Goal: Transaction & Acquisition: Download file/media

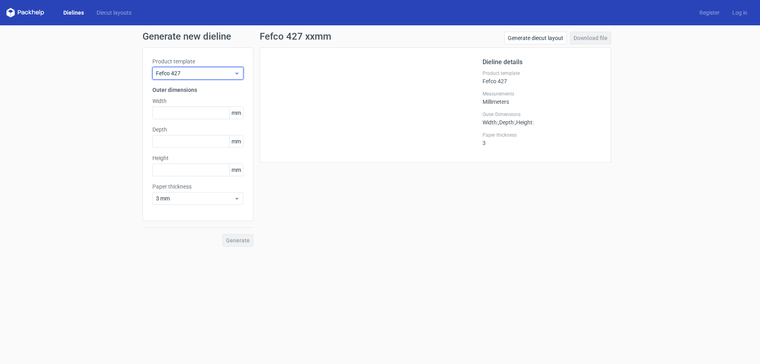
click at [188, 77] on span "Fefco 427" at bounding box center [195, 73] width 78 height 8
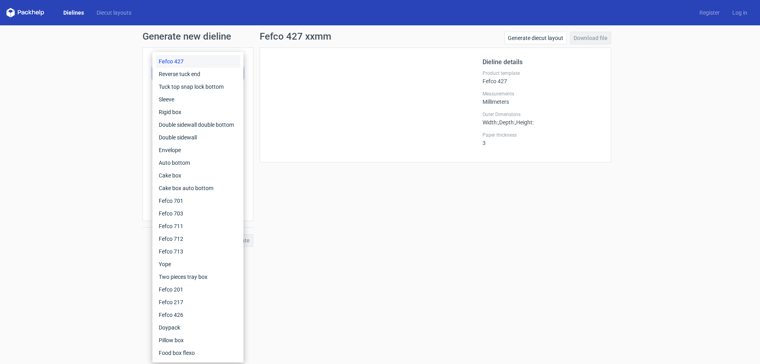
click at [381, 155] on div "Dieline details Product template Fefco 427 Measurements Millimeters Outer Dimen…" at bounding box center [436, 105] width 352 height 115
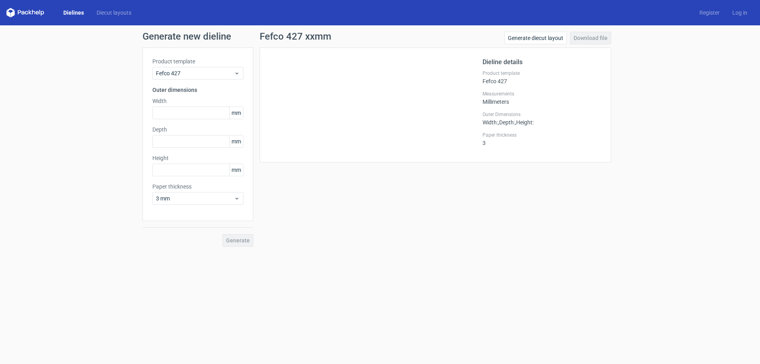
click at [77, 12] on link "Dielines" at bounding box center [73, 13] width 33 height 8
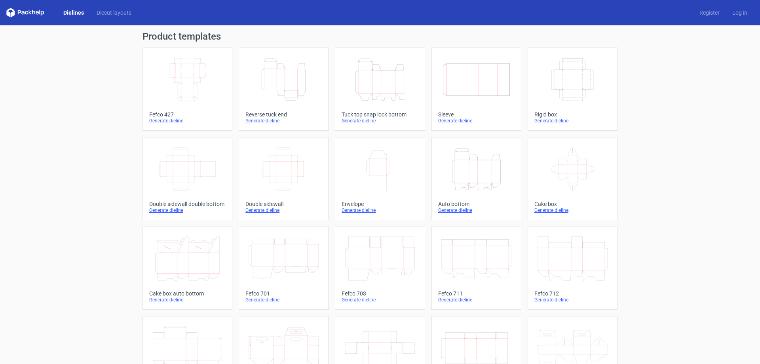
click at [453, 156] on icon "Height Depth Width" at bounding box center [477, 169] width 70 height 44
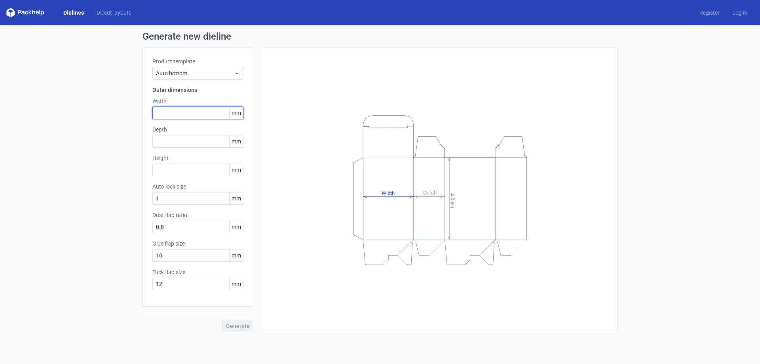
click at [174, 114] on input "text" at bounding box center [197, 113] width 91 height 13
type input "45"
type input "40"
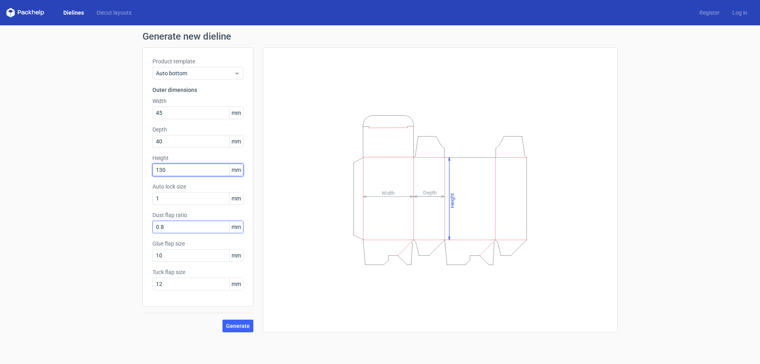
type input "130"
click at [183, 229] on input "0.8" at bounding box center [197, 227] width 91 height 13
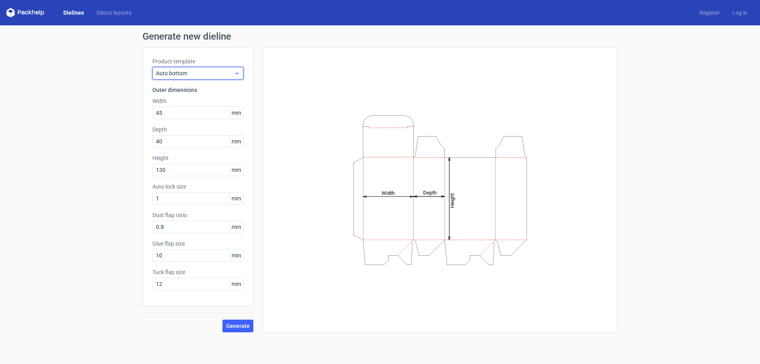
click at [186, 71] on span "Auto bottom" at bounding box center [195, 73] width 78 height 8
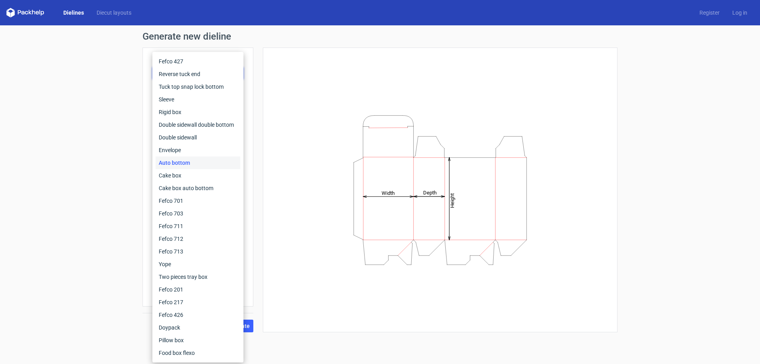
click at [310, 53] on div "Height Depth Width" at bounding box center [440, 190] width 355 height 285
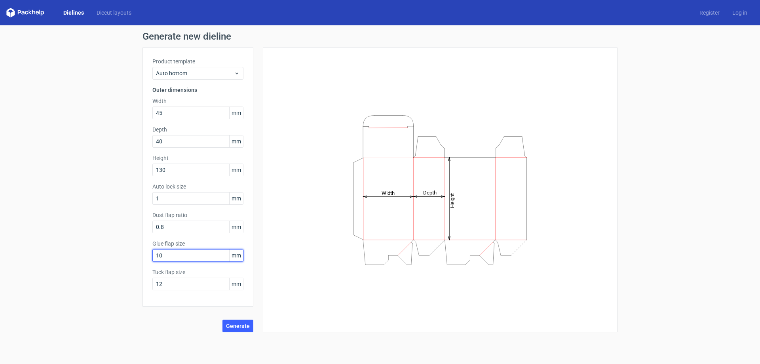
click at [181, 255] on input "10" at bounding box center [197, 255] width 91 height 13
drag, startPoint x: 180, startPoint y: 254, endPoint x: 142, endPoint y: 258, distance: 38.2
click at [142, 258] on div "Generate new dieline Product template Auto bottom Outer dimensions Width 45 mm …" at bounding box center [380, 181] width 760 height 313
type input "15"
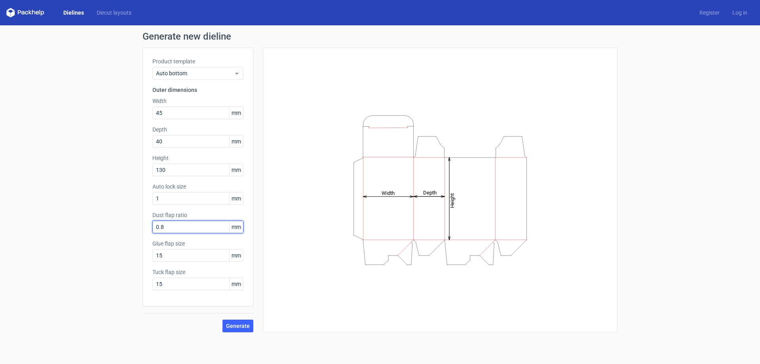
click at [179, 226] on input "0.8" at bounding box center [197, 227] width 91 height 13
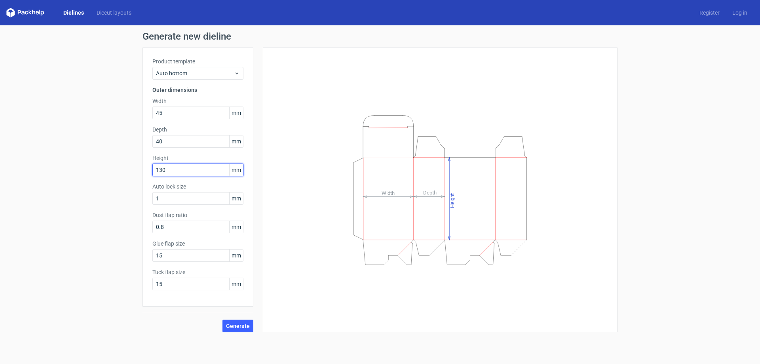
click at [173, 170] on input "130" at bounding box center [197, 170] width 91 height 13
click at [573, 181] on div "Height Depth Width" at bounding box center [440, 189] width 335 height 265
click at [234, 324] on span "Generate" at bounding box center [238, 326] width 24 height 6
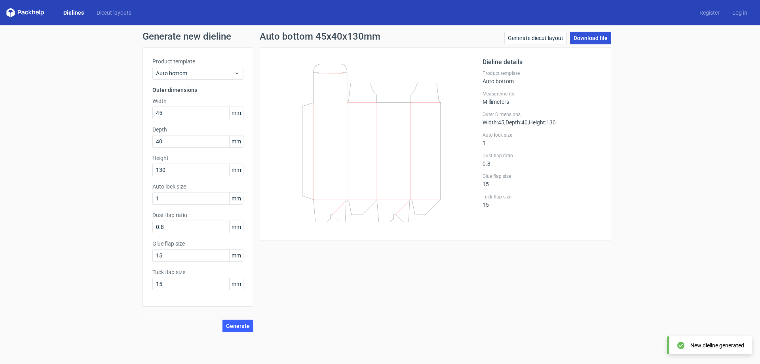
click at [585, 36] on link "Download file" at bounding box center [590, 38] width 41 height 13
